Goal: Transaction & Acquisition: Purchase product/service

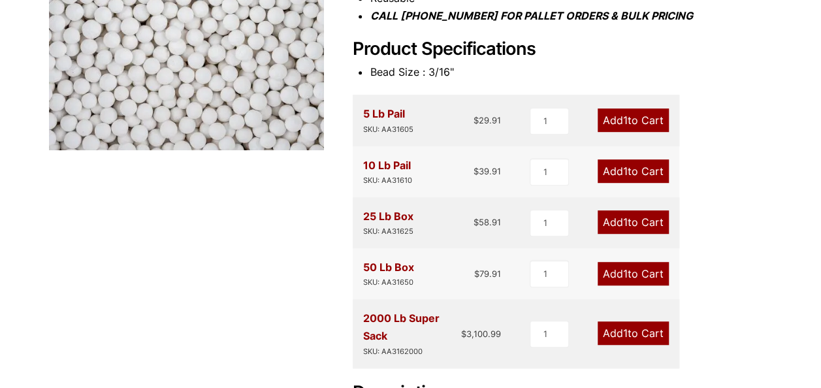
scroll to position [340, 0]
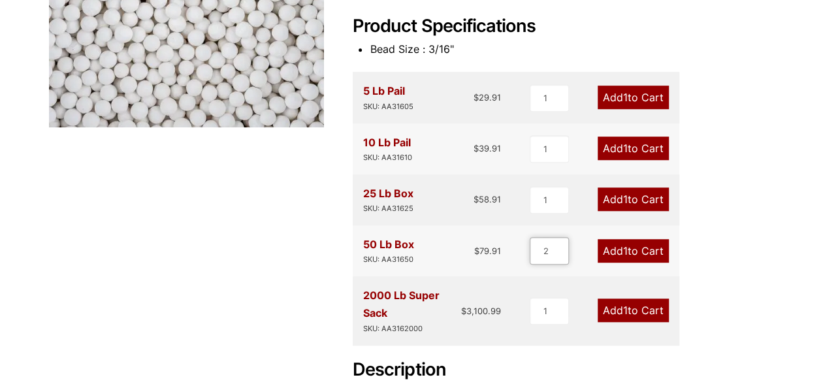
click at [560, 247] on input "2" at bounding box center [549, 250] width 39 height 27
click at [560, 247] on input "3" at bounding box center [547, 250] width 39 height 27
click at [560, 247] on input "4" at bounding box center [547, 250] width 39 height 27
type input "5"
click at [560, 247] on input "5" at bounding box center [547, 250] width 39 height 27
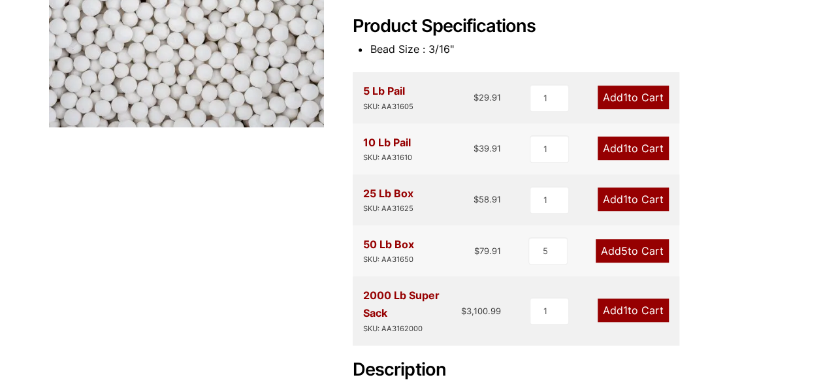
click at [629, 254] on link "Add 5 to Cart" at bounding box center [631, 251] width 73 height 24
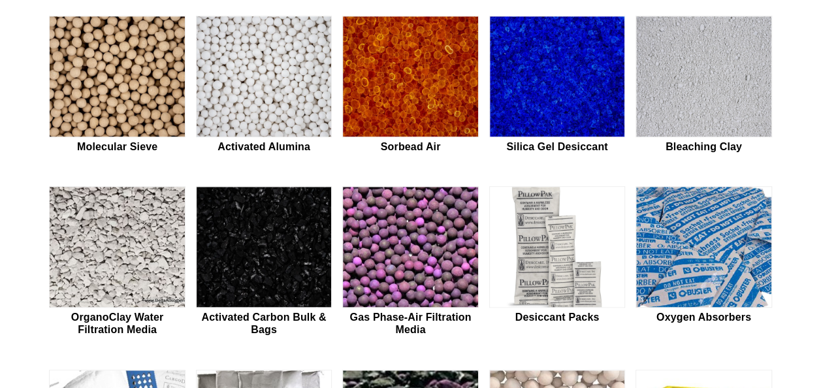
scroll to position [380, 0]
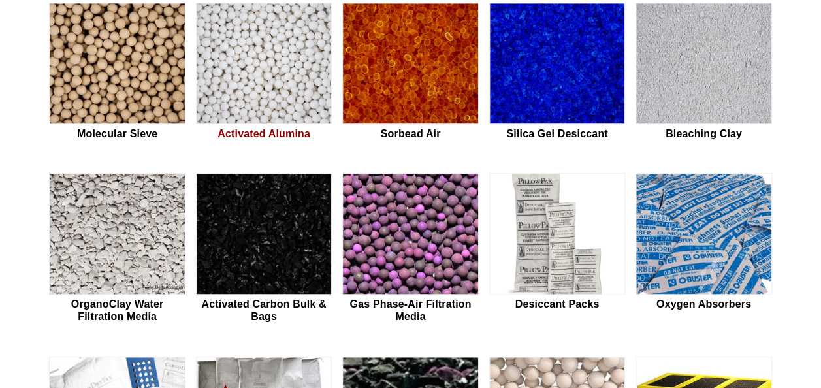
click at [277, 54] on img at bounding box center [264, 63] width 134 height 121
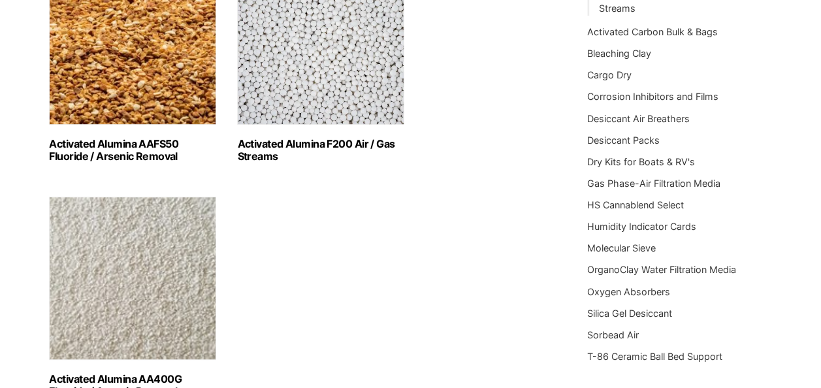
scroll to position [255, 0]
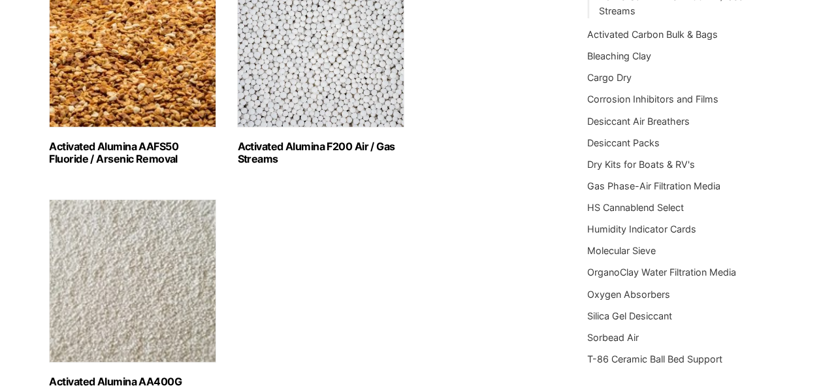
click at [300, 129] on link "Activated Alumina F200 Air / Gas Streams (3)" at bounding box center [320, 64] width 167 height 201
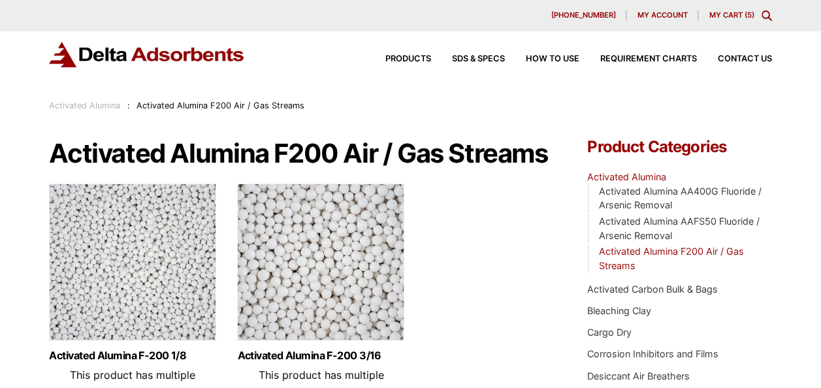
click at [338, 328] on img at bounding box center [320, 264] width 167 height 163
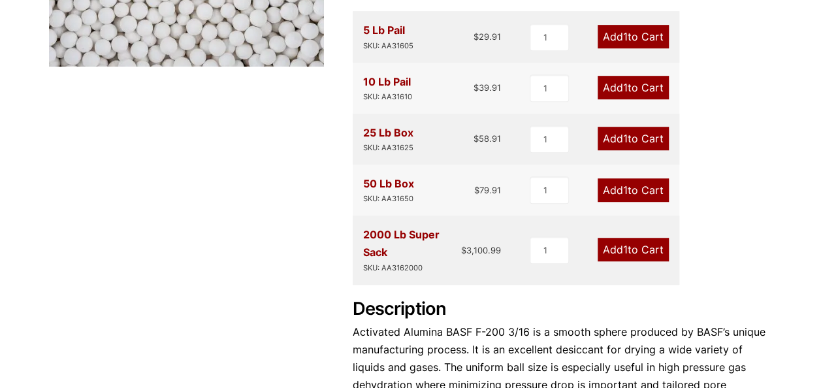
scroll to position [389, 0]
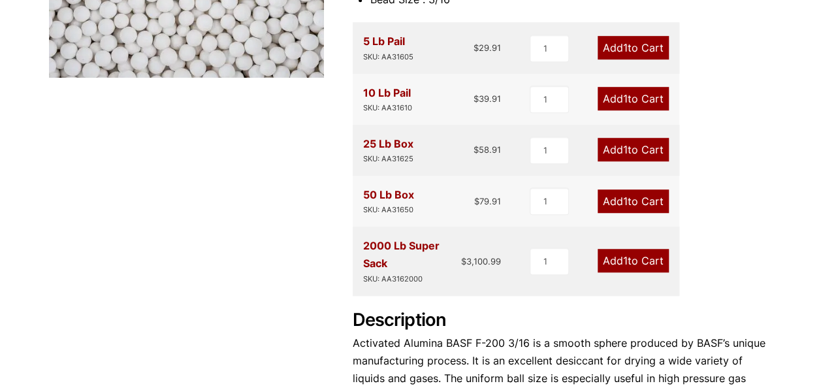
click at [650, 149] on link "Add 1 to Cart" at bounding box center [632, 150] width 71 height 24
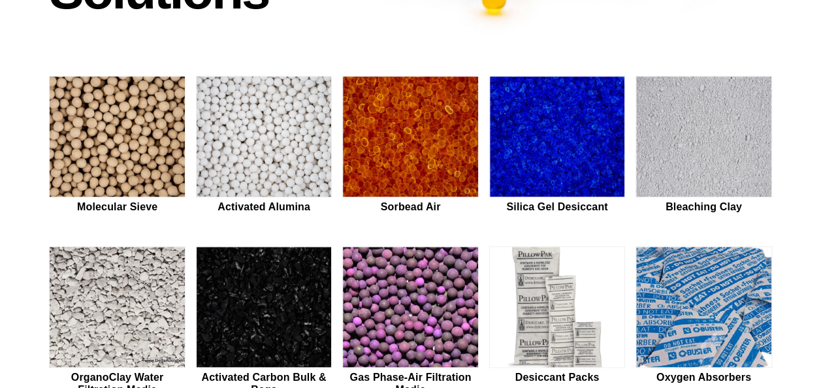
scroll to position [304, 0]
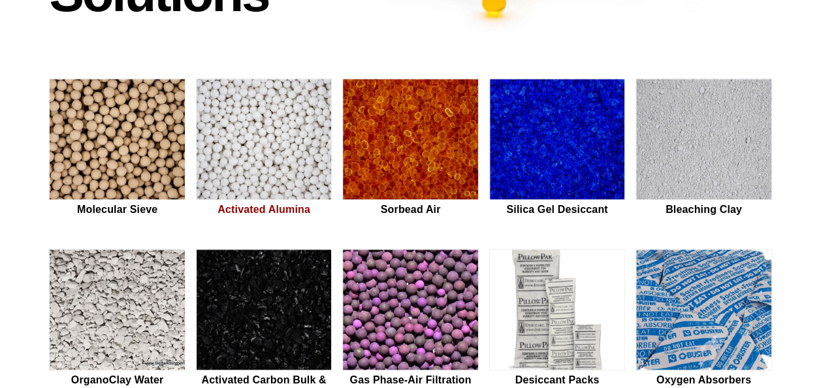
click at [255, 171] on img at bounding box center [264, 139] width 134 height 121
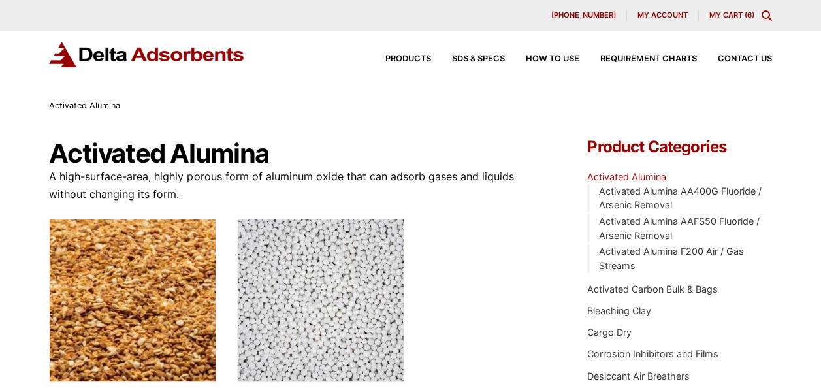
click at [339, 332] on img "Visit product category Activated Alumina F200 Air / Gas Streams" at bounding box center [320, 300] width 167 height 163
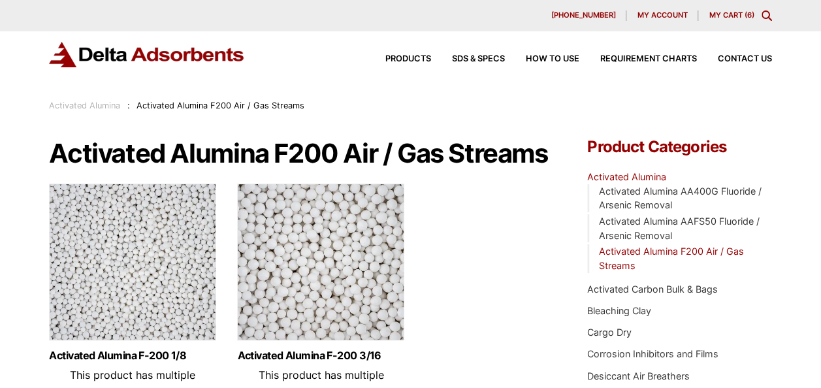
click at [317, 278] on img at bounding box center [320, 264] width 167 height 163
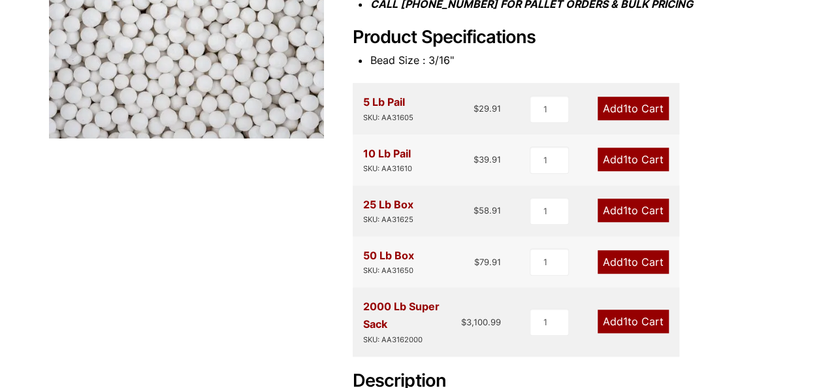
scroll to position [326, 0]
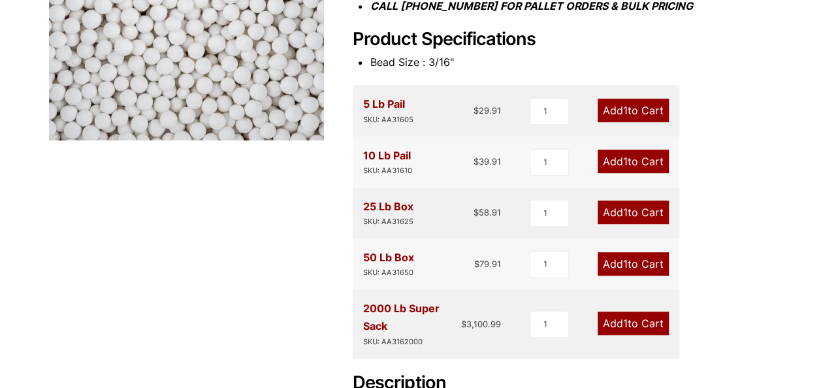
click at [650, 110] on link "Add 1 to Cart" at bounding box center [632, 111] width 71 height 24
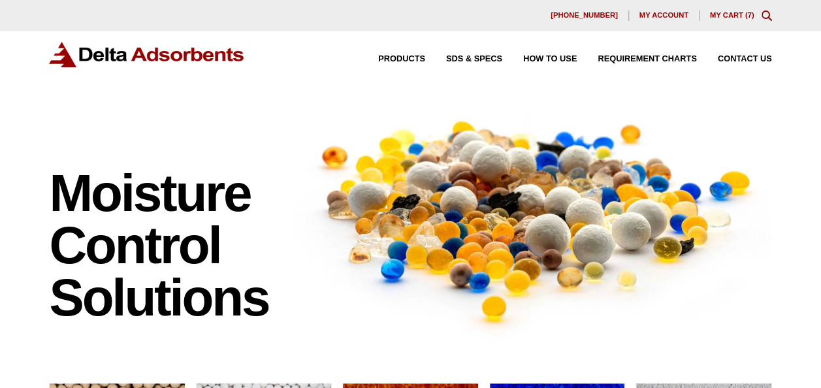
click at [730, 11] on link "My Cart ( 7 )" at bounding box center [732, 15] width 44 height 8
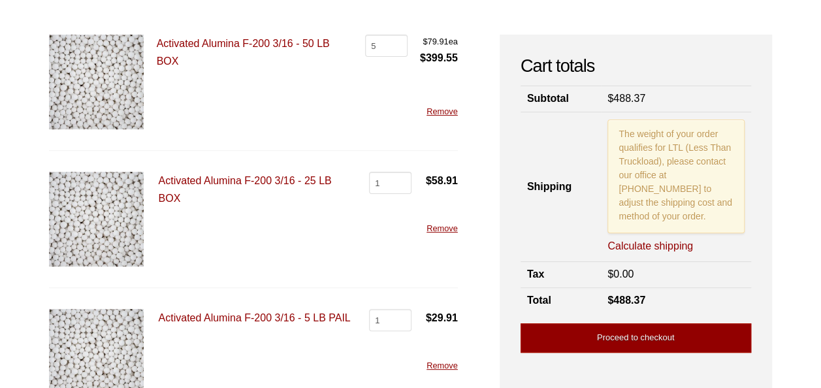
scroll to position [88, 0]
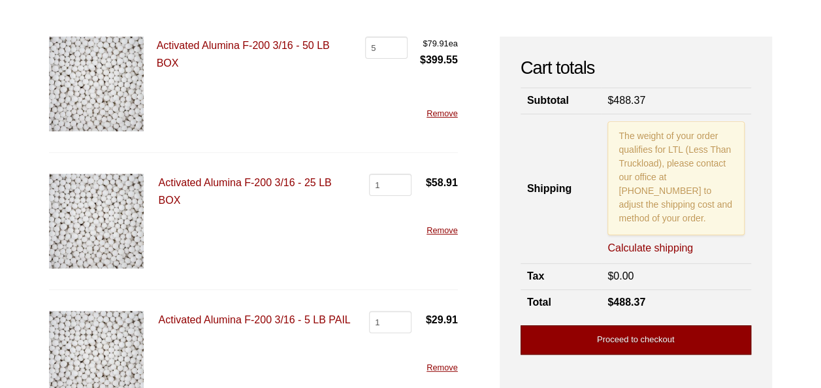
click at [652, 325] on link "Proceed to checkout" at bounding box center [635, 339] width 230 height 29
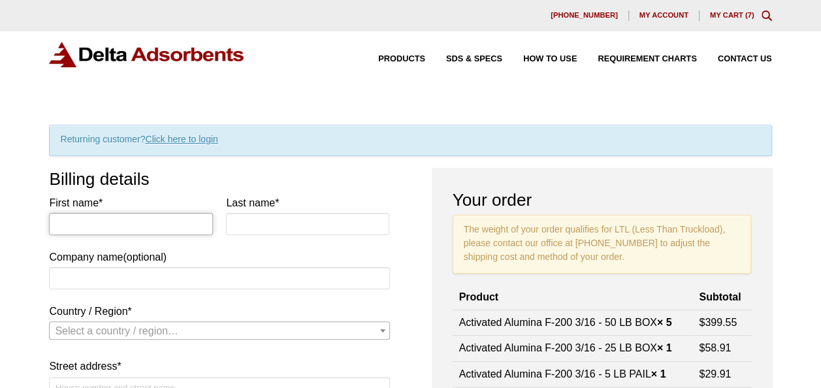
click at [114, 219] on input "First name *" at bounding box center [130, 224] width 163 height 22
type input "Logan"
type input "Baker"
type input "Fluid Flow Products [PERSON_NAME]"
select select "US"
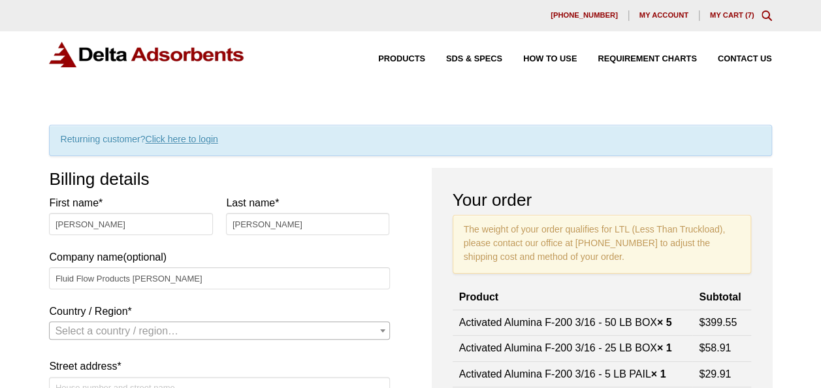
type input "18034597373"
type input "[EMAIL_ADDRESS][DOMAIN_NAME]"
select select "US"
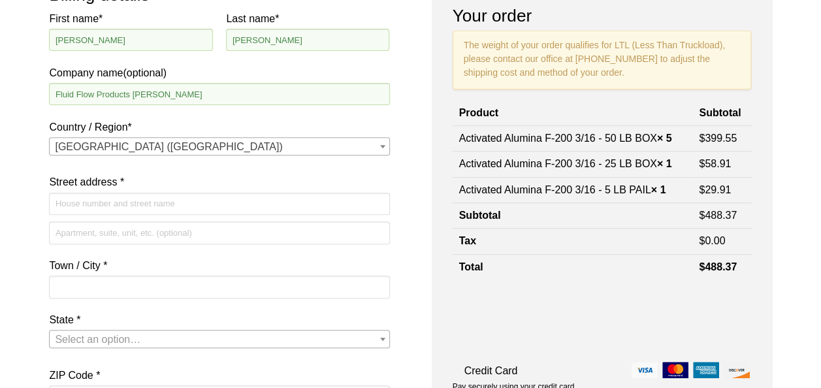
scroll to position [217, 0]
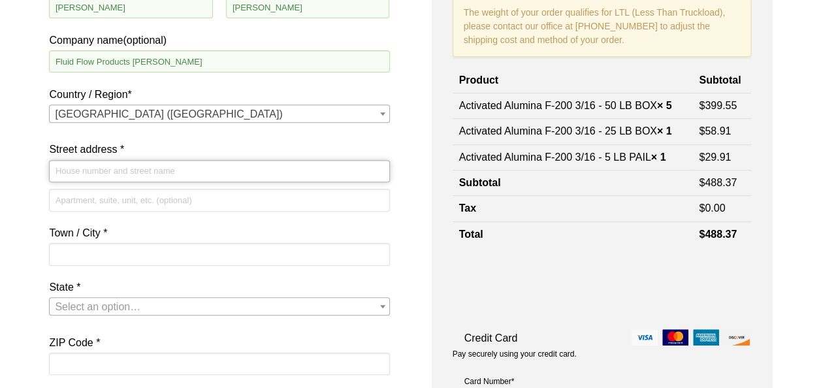
click at [175, 172] on input "Street address *" at bounding box center [219, 171] width 340 height 22
type input "[STREET_ADDRESS][PERSON_NAME]"
type input "Manning"
select select "SC"
type input "29102"
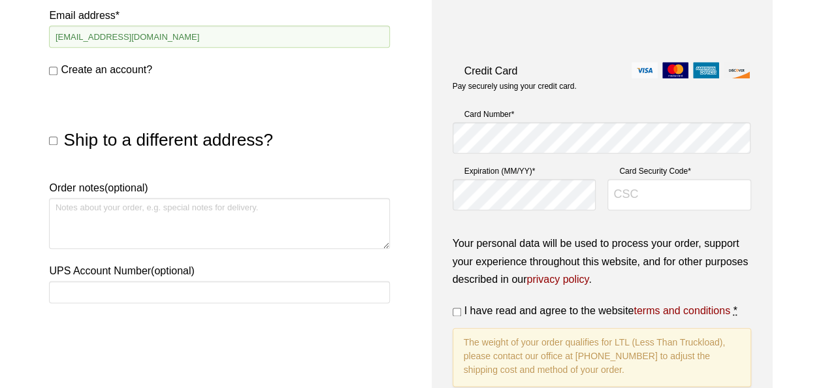
scroll to position [682, 0]
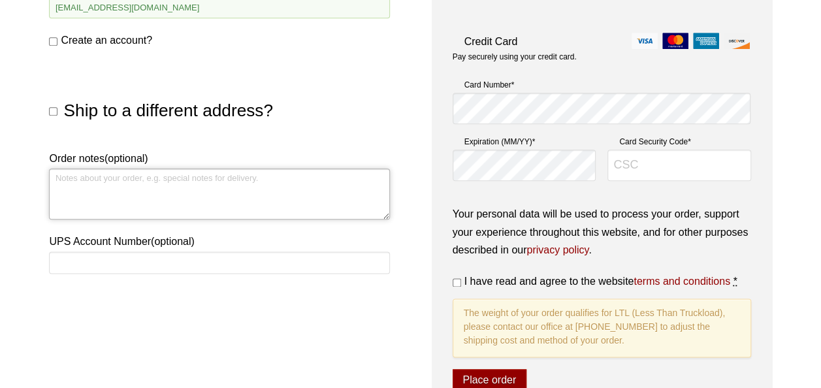
click at [288, 193] on textarea "Order notes (optional)" at bounding box center [219, 193] width 340 height 51
type textarea "Please ship [DATE] if possible need as fast as possible"
click at [219, 256] on input "UPS Account Number (optional)" at bounding box center [219, 262] width 340 height 22
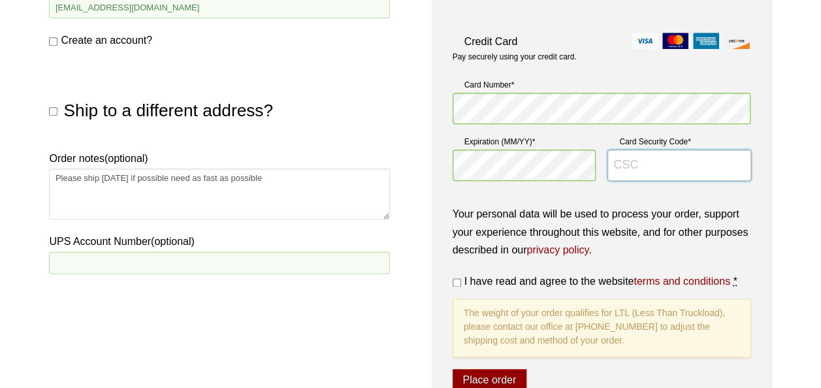
click at [648, 165] on input "Card Security Code *" at bounding box center [678, 165] width 143 height 31
type input "951"
click at [456, 281] on input "I have read and agree to the website terms and conditions *" at bounding box center [456, 282] width 8 height 8
checkbox input "true"
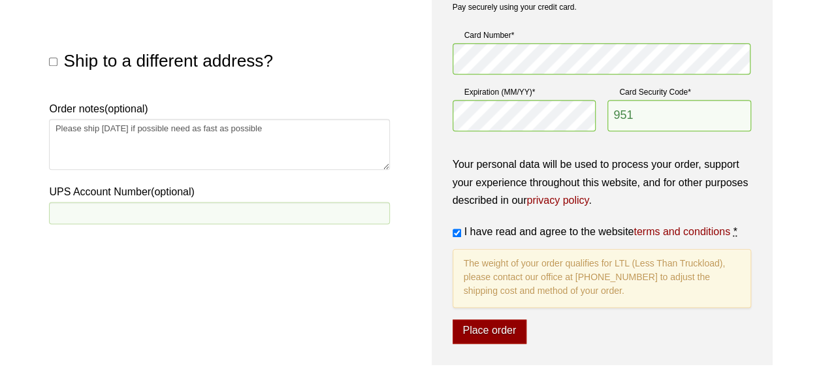
scroll to position [759, 0]
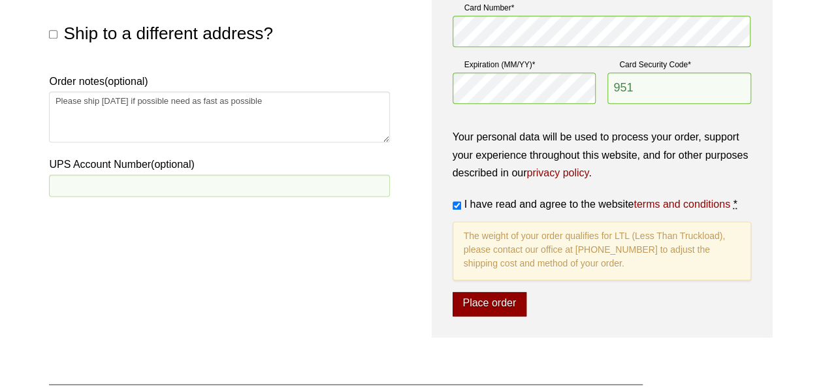
click at [481, 307] on button "Place order" at bounding box center [489, 304] width 74 height 25
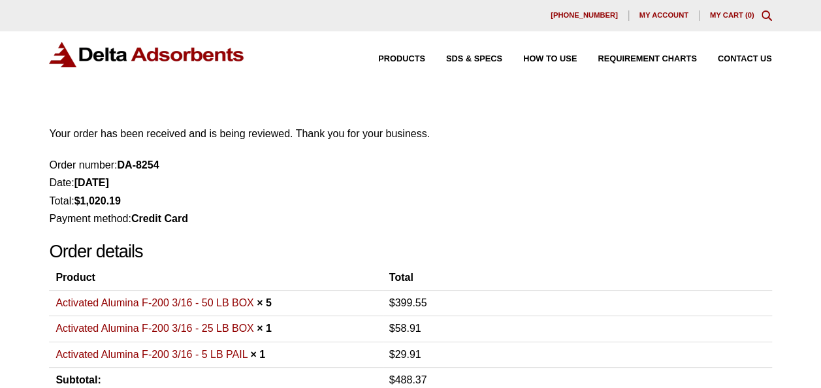
click at [672, 140] on p "Your order has been received and is being reviewed. Thank you for your business." at bounding box center [410, 134] width 722 height 18
